Goal: Task Accomplishment & Management: Use online tool/utility

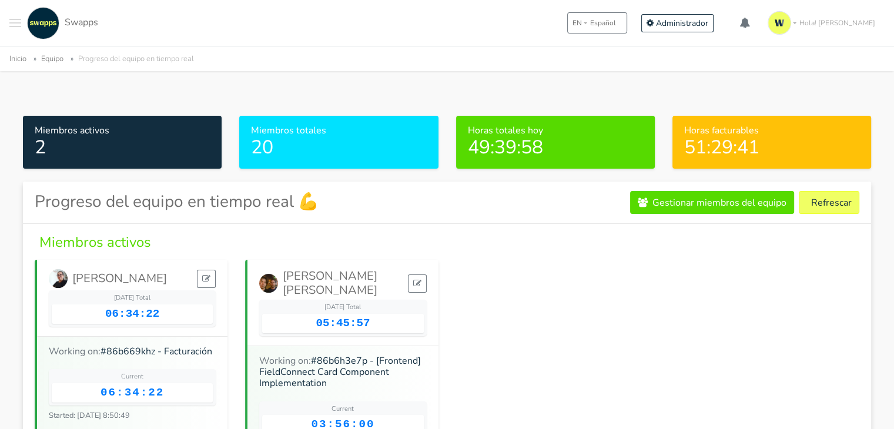
click at [830, 206] on button "Refrescar" at bounding box center [829, 202] width 61 height 23
click at [836, 199] on button "Refrescar" at bounding box center [829, 202] width 61 height 23
